Goal: Information Seeking & Learning: Learn about a topic

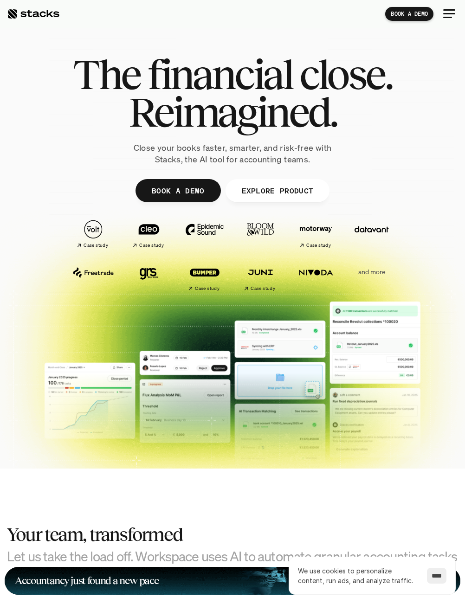
click at [445, 12] on div at bounding box center [449, 14] width 22 height 22
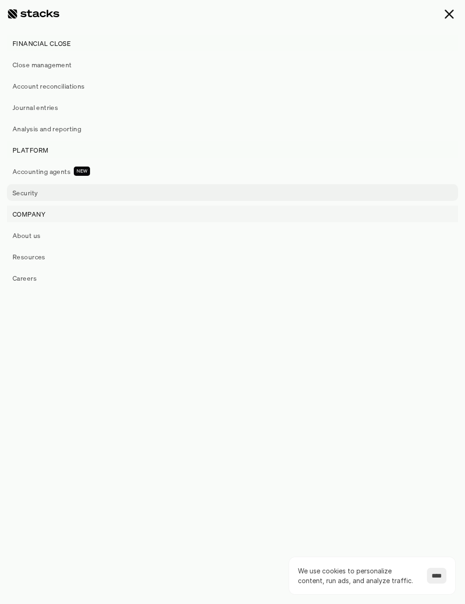
click at [30, 195] on p "Security" at bounding box center [25, 193] width 25 height 10
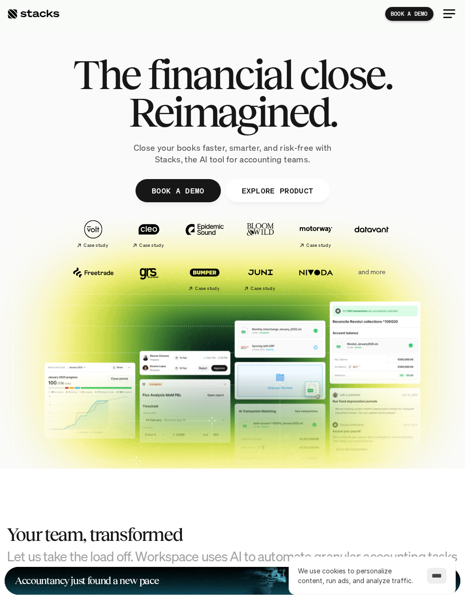
click at [451, 13] on div at bounding box center [449, 13] width 12 height 1
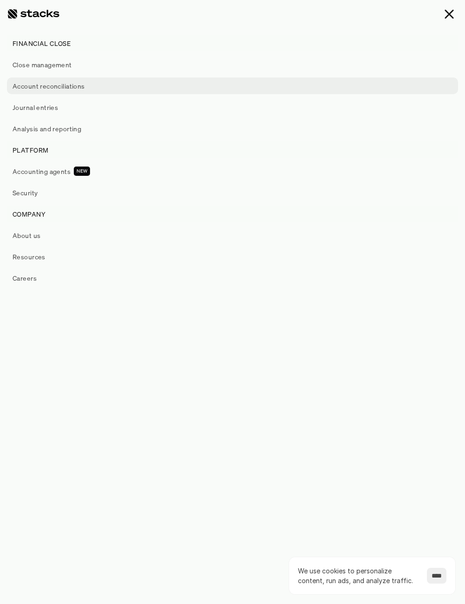
click at [53, 89] on p "Account reconciliations" at bounding box center [49, 86] width 72 height 10
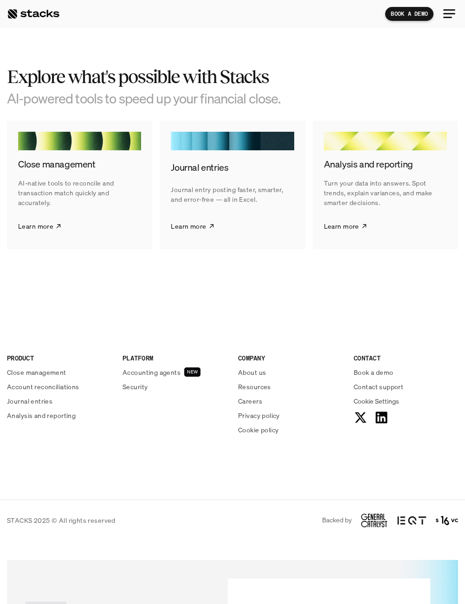
scroll to position [1640, 0]
click at [355, 227] on p "Learn more" at bounding box center [341, 226] width 35 height 10
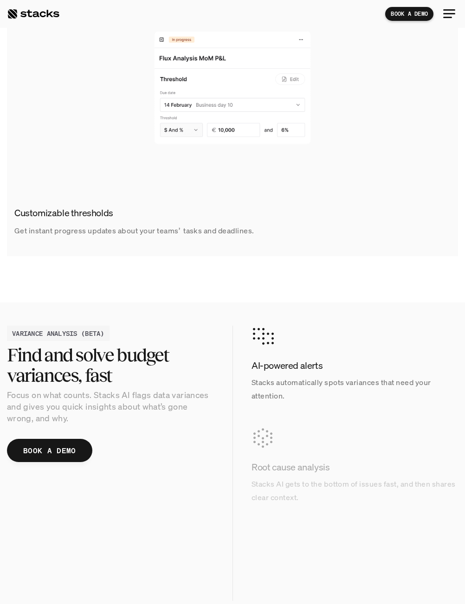
scroll to position [810, 0]
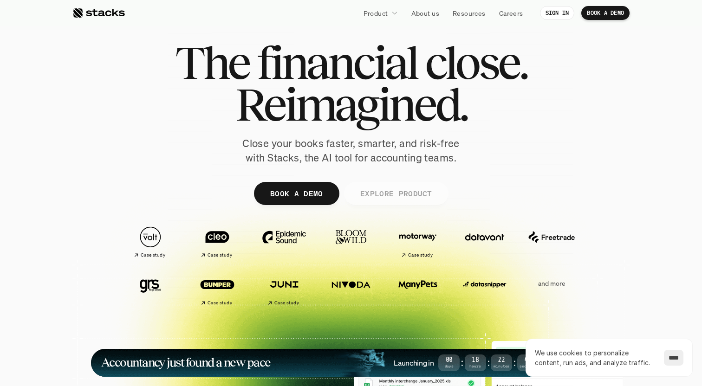
click at [379, 192] on p "EXPLORE PRODUCT" at bounding box center [396, 193] width 72 height 13
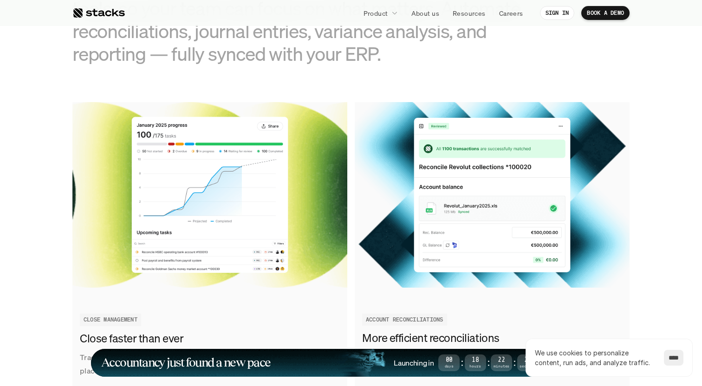
scroll to position [1056, 0]
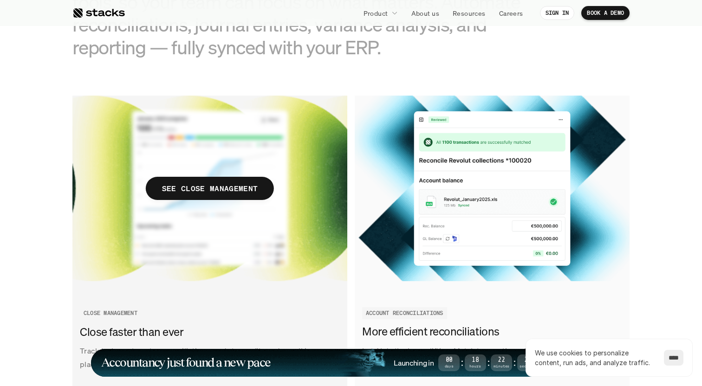
click at [188, 170] on img at bounding box center [209, 189] width 275 height 186
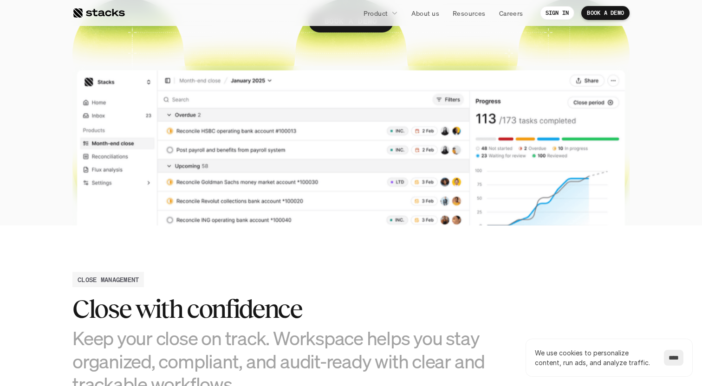
scroll to position [118, 0]
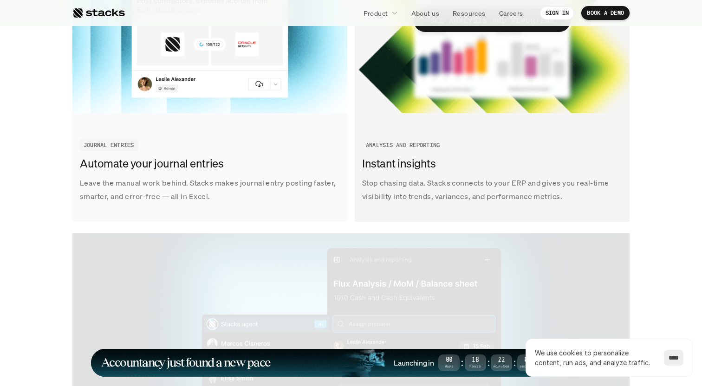
scroll to position [1534, 0]
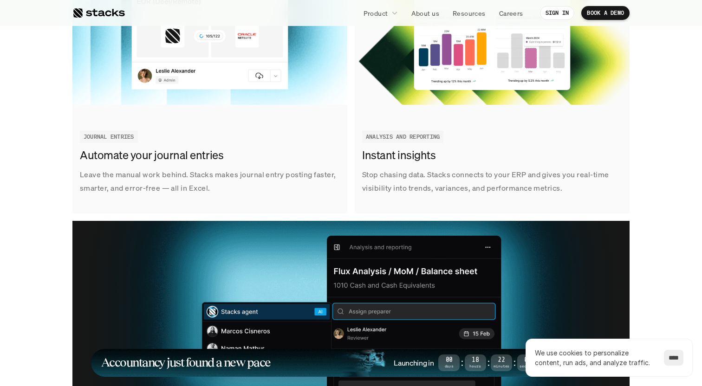
click at [665, 356] on input "****" at bounding box center [673, 358] width 19 height 16
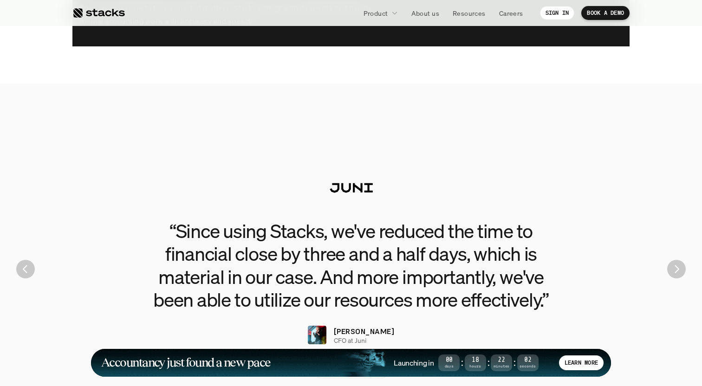
scroll to position [2057, 0]
